Goal: Navigation & Orientation: Find specific page/section

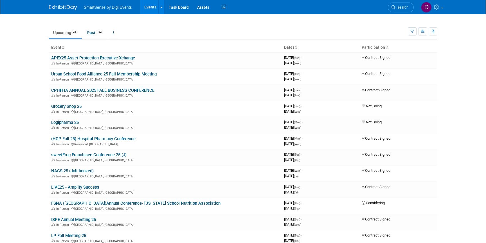
click at [24, 77] on body "SmartSense by Digi Events Events Recently Viewed Events: NRF [PERSON_NAME] 26 […" at bounding box center [243, 121] width 486 height 243
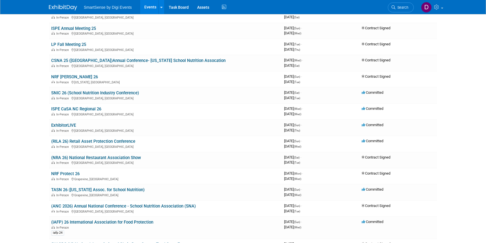
scroll to position [199, 0]
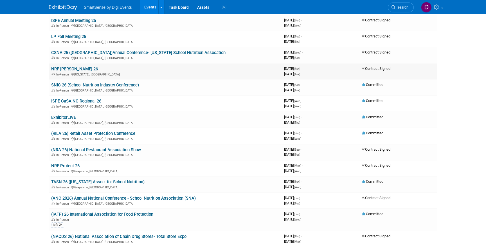
click at [69, 69] on link "NRF [PERSON_NAME] 26" at bounding box center [74, 68] width 47 height 5
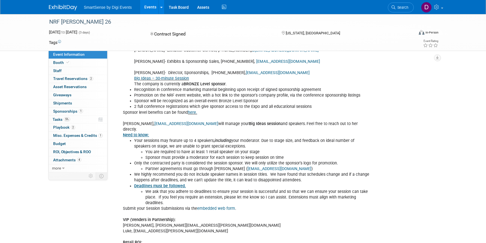
scroll to position [127, 0]
